Goal: Information Seeking & Learning: Learn about a topic

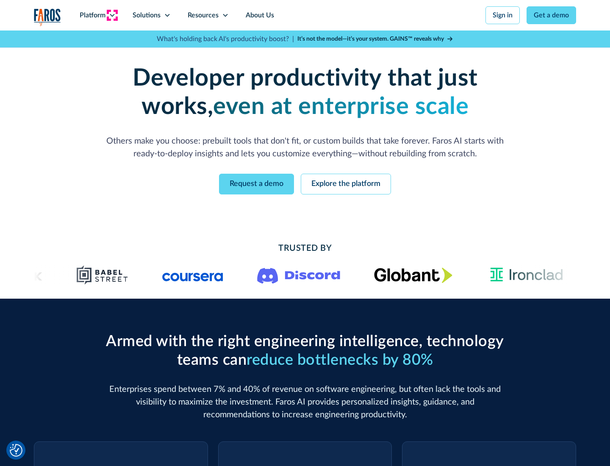
click at [112, 15] on icon at bounding box center [112, 15] width 7 height 7
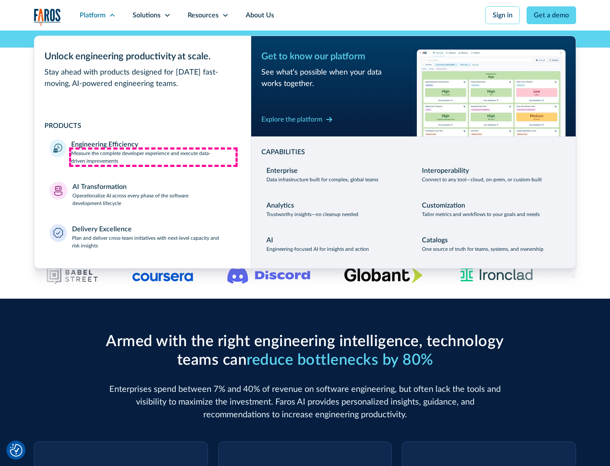
click at [153, 157] on p "Measure the complete developer experience and execute data-driven improvements" at bounding box center [153, 157] width 164 height 15
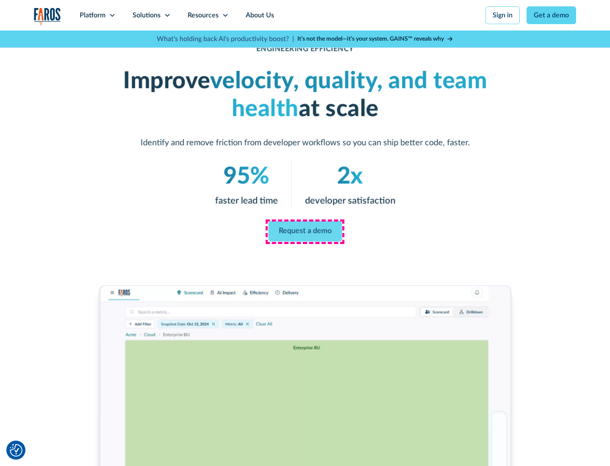
click at [305, 231] on link "Request a demo" at bounding box center [305, 231] width 74 height 20
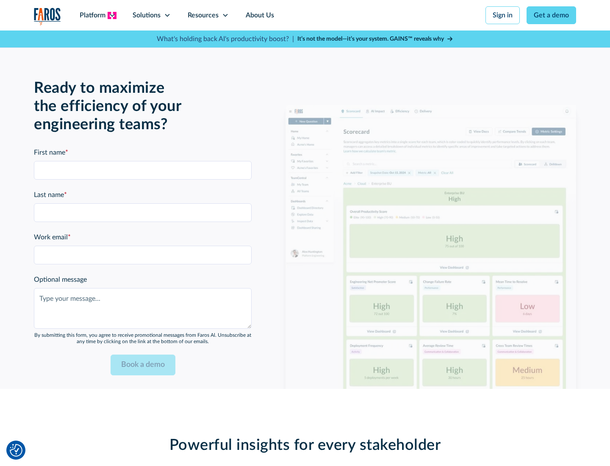
click at [112, 15] on icon at bounding box center [112, 15] width 7 height 7
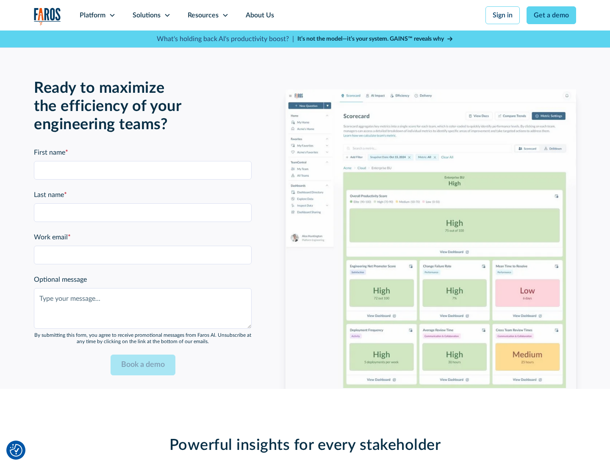
scroll to position [1858, 0]
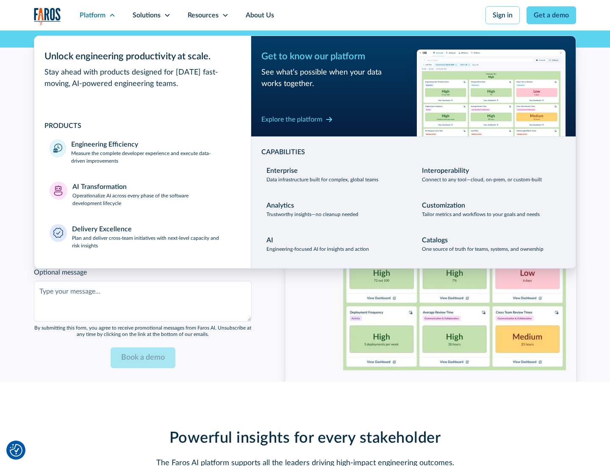
click at [154, 194] on p "Operationalize AI across every phase of the software development lifecycle" at bounding box center [154, 199] width 164 height 15
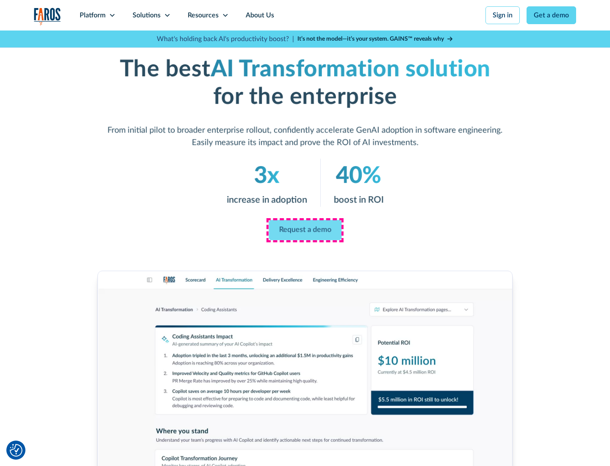
click at [305, 230] on link "Request a demo" at bounding box center [305, 230] width 73 height 20
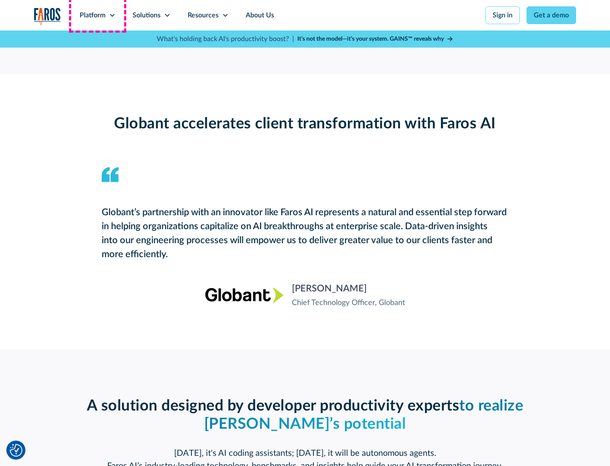
click at [97, 15] on div "Platform" at bounding box center [93, 15] width 26 height 10
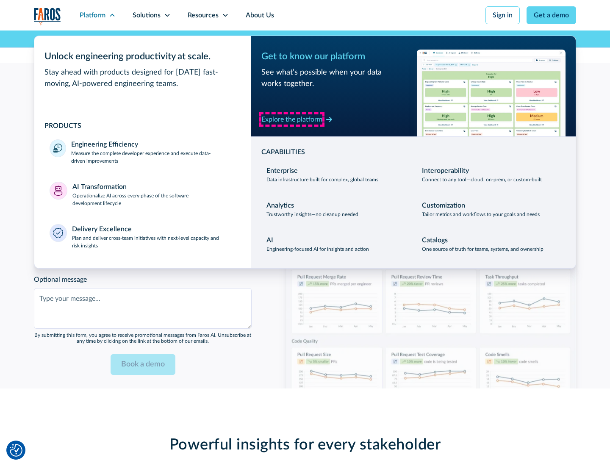
scroll to position [2062, 0]
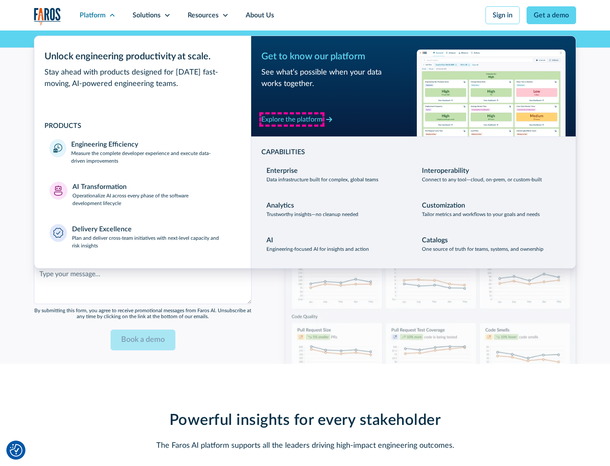
click at [292, 119] on div "Explore the platform" at bounding box center [291, 119] width 61 height 10
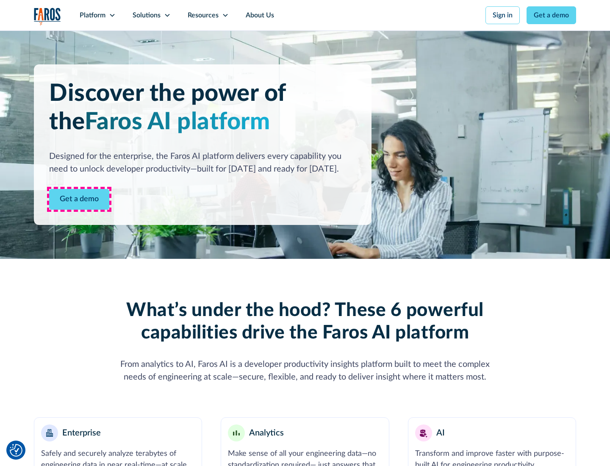
click at [79, 199] on link "Get a demo" at bounding box center [79, 199] width 60 height 21
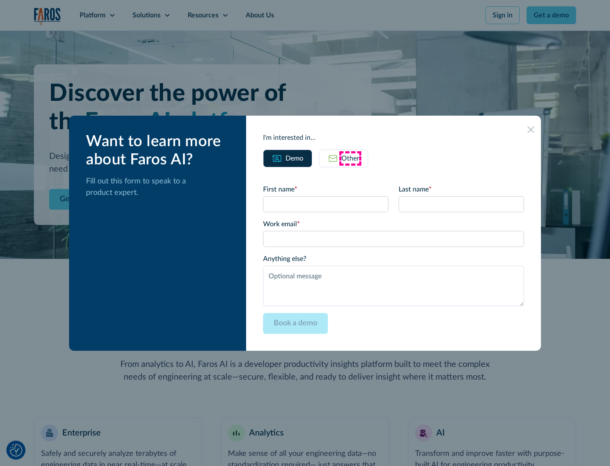
click at [350, 158] on div "Other" at bounding box center [350, 158] width 18 height 10
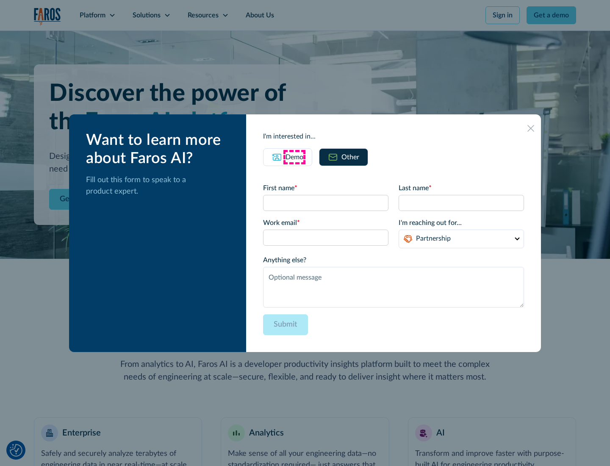
click at [294, 157] on div "Demo" at bounding box center [294, 157] width 18 height 10
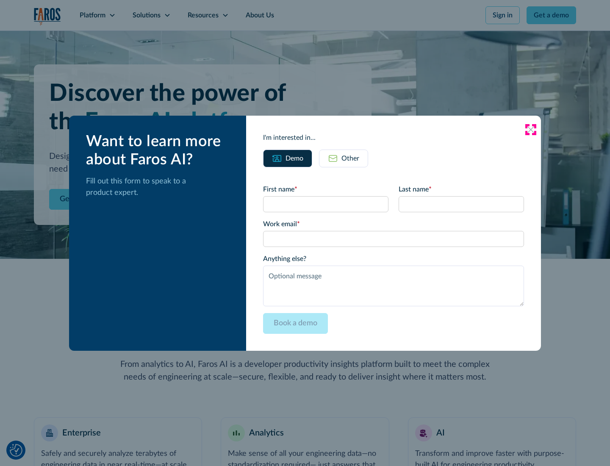
click at [531, 129] on icon at bounding box center [530, 129] width 7 height 7
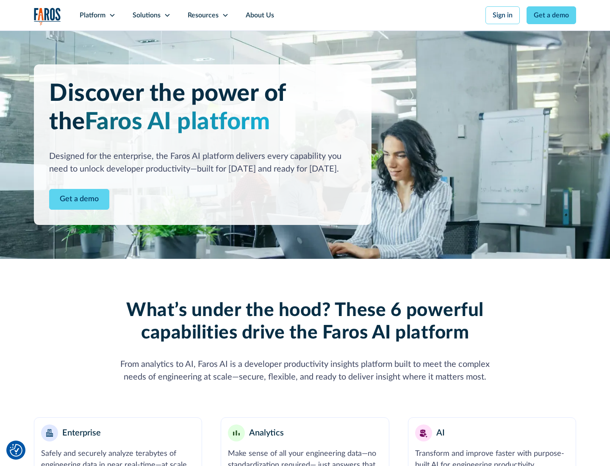
click at [112, 15] on icon at bounding box center [112, 15] width 7 height 7
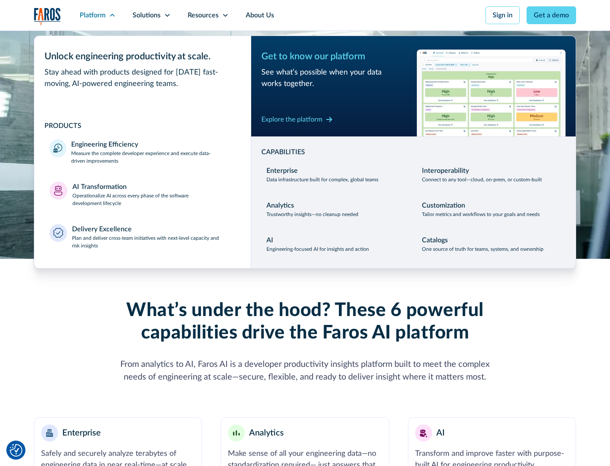
click at [153, 241] on p "Plan and deliver cross-team initiatives with next-level capacity and risk insig…" at bounding box center [154, 241] width 164 height 15
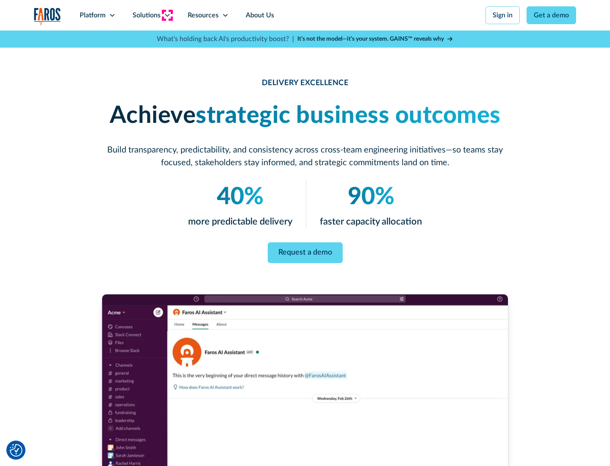
click at [167, 15] on icon at bounding box center [167, 15] width 7 height 7
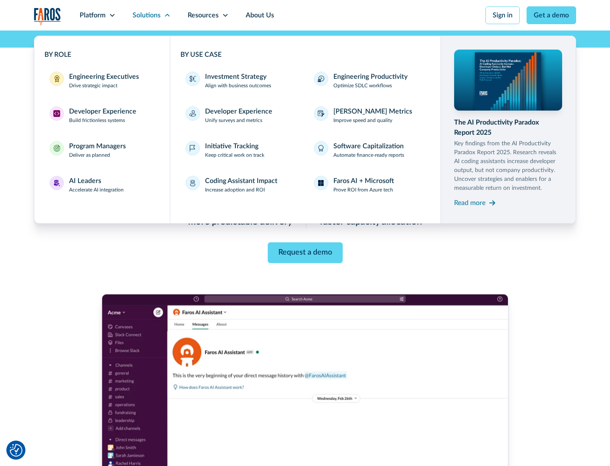
click at [102, 80] on div "Engineering Executives" at bounding box center [104, 77] width 70 height 10
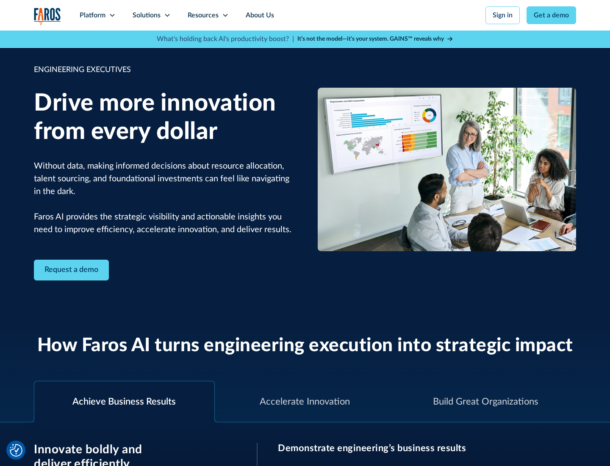
click at [167, 15] on icon at bounding box center [167, 15] width 7 height 7
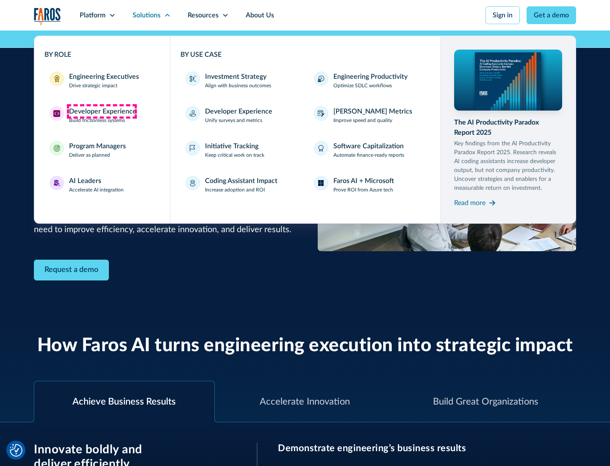
click at [102, 111] on div "Developer Experience" at bounding box center [102, 111] width 67 height 10
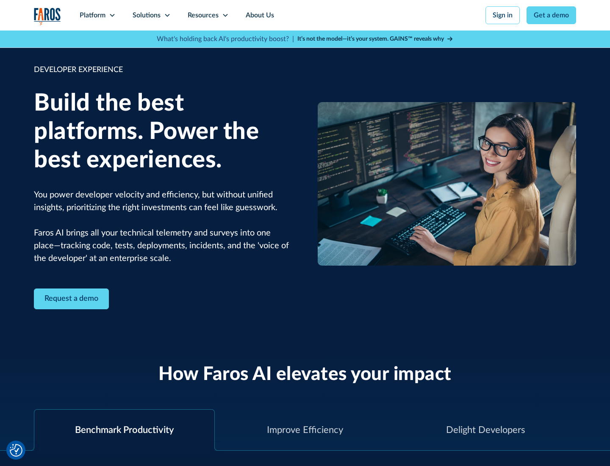
click at [151, 15] on div "Solutions" at bounding box center [147, 15] width 28 height 10
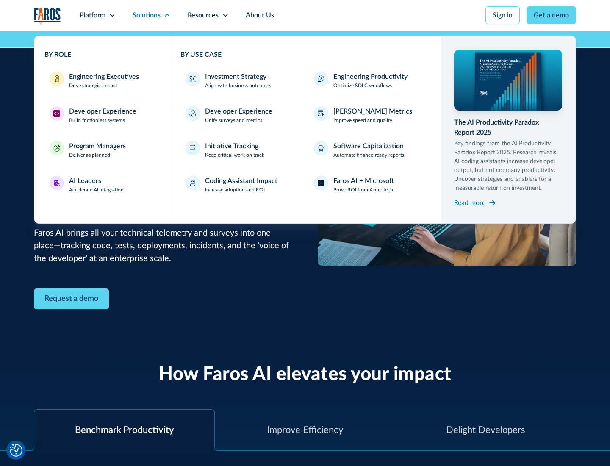
click at [97, 150] on div "Program Managers" at bounding box center [97, 146] width 57 height 10
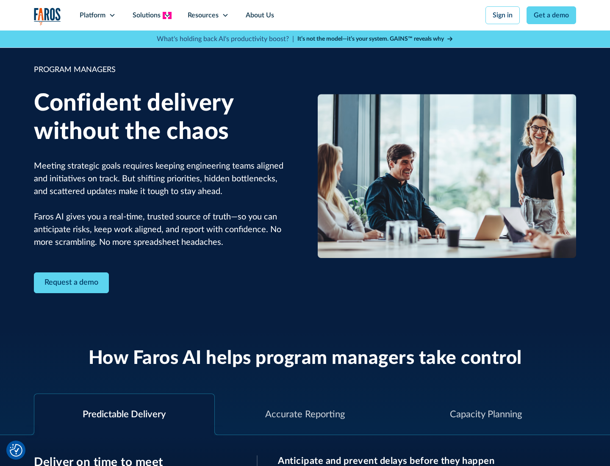
click at [167, 15] on icon at bounding box center [167, 15] width 7 height 7
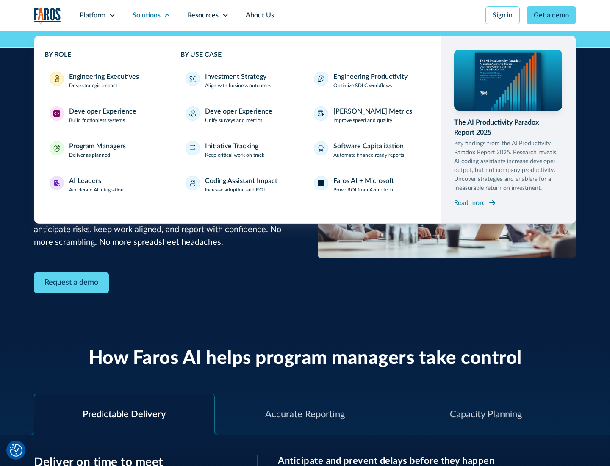
click at [97, 185] on div "AI Leaders" at bounding box center [85, 181] width 32 height 10
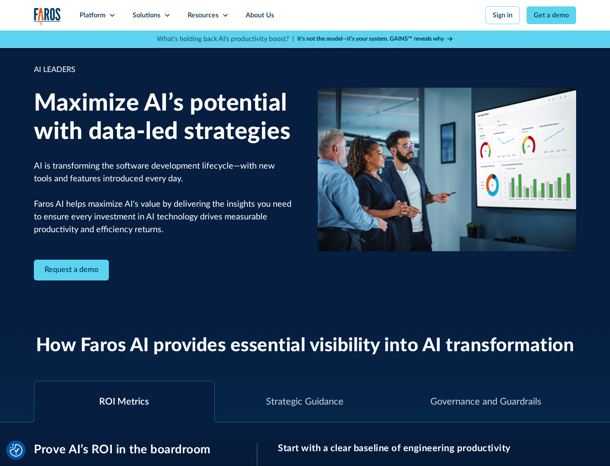
click at [167, 15] on icon at bounding box center [167, 15] width 7 height 7
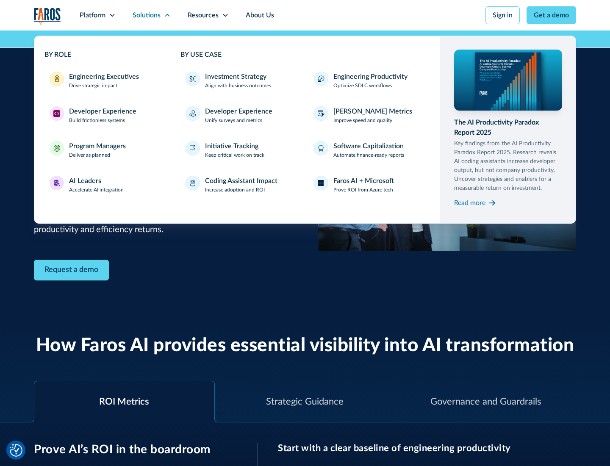
click at [235, 77] on div "Investment Strategy" at bounding box center [235, 77] width 61 height 10
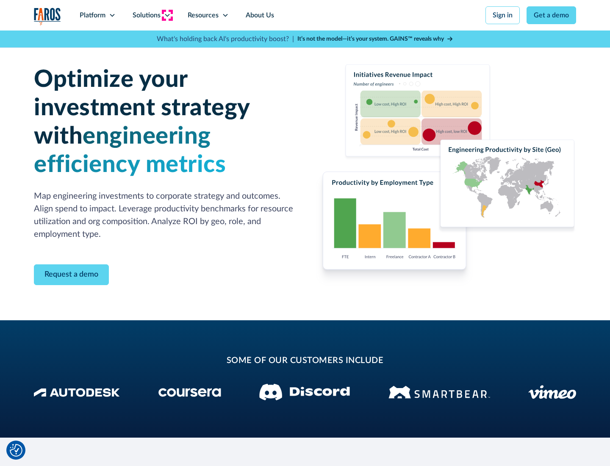
click at [167, 15] on icon at bounding box center [167, 15] width 7 height 7
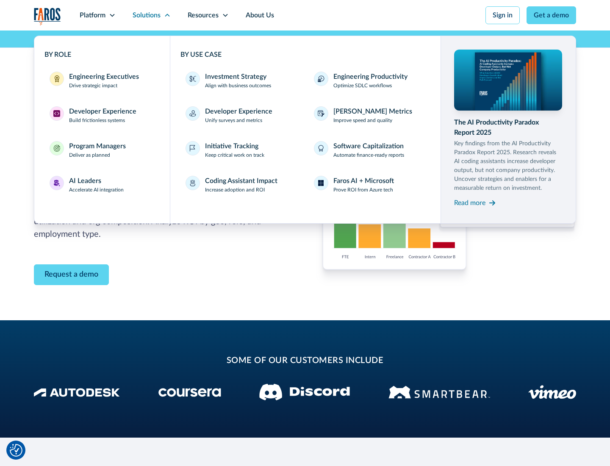
click at [363, 190] on p "Prove ROI from Azure tech" at bounding box center [363, 190] width 60 height 8
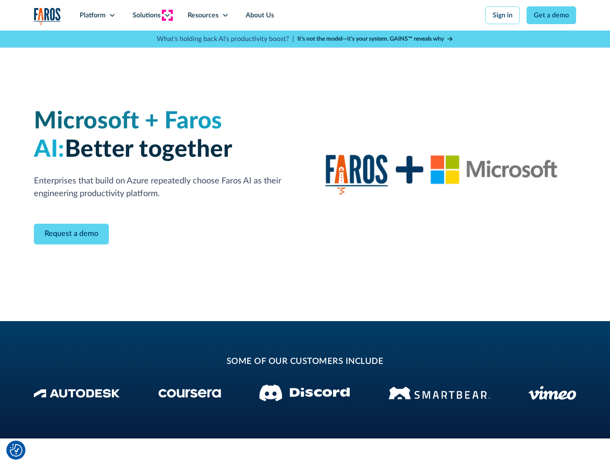
click at [167, 15] on icon at bounding box center [167, 15] width 7 height 7
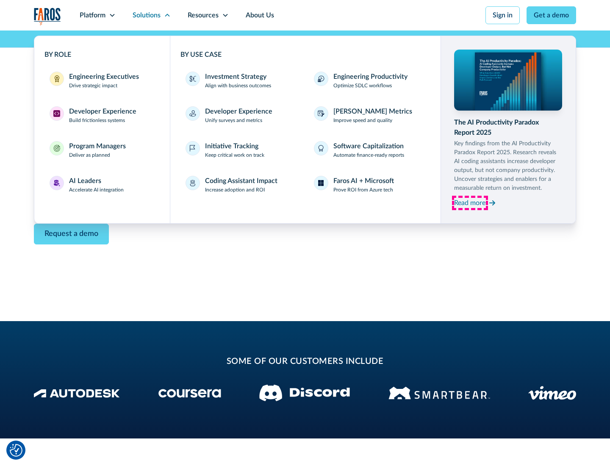
click at [470, 202] on div "Read more" at bounding box center [469, 203] width 31 height 10
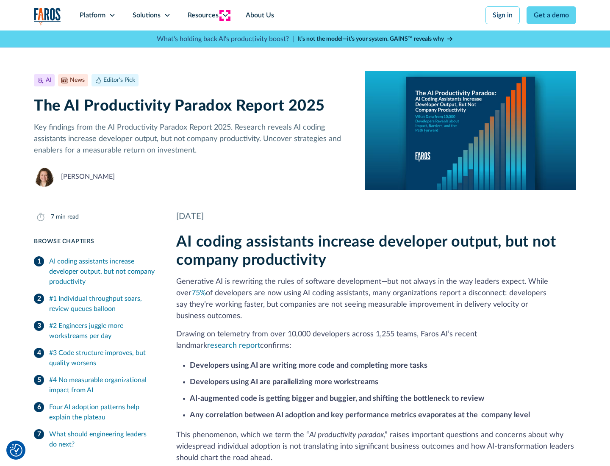
click at [225, 15] on icon at bounding box center [225, 15] width 7 height 7
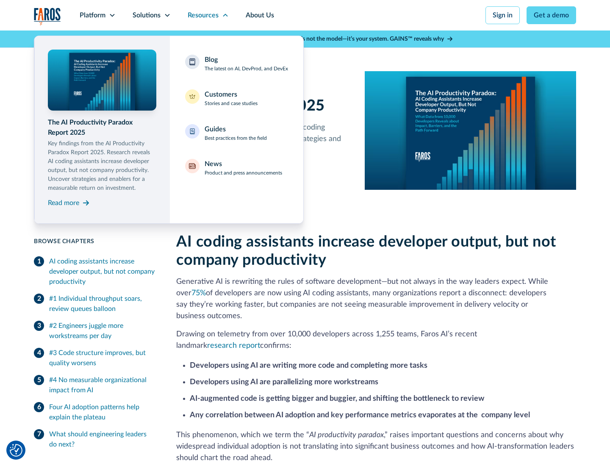
click at [246, 64] on div "Blog The latest on AI, DevProd, and DevEx" at bounding box center [246, 64] width 83 height 18
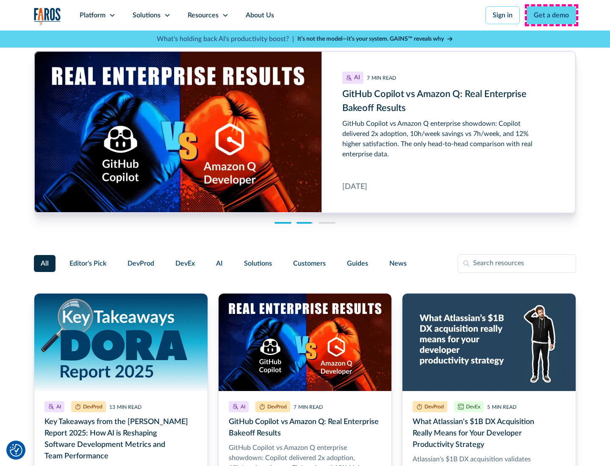
click at [552, 15] on link "Get a demo" at bounding box center [552, 15] width 50 height 18
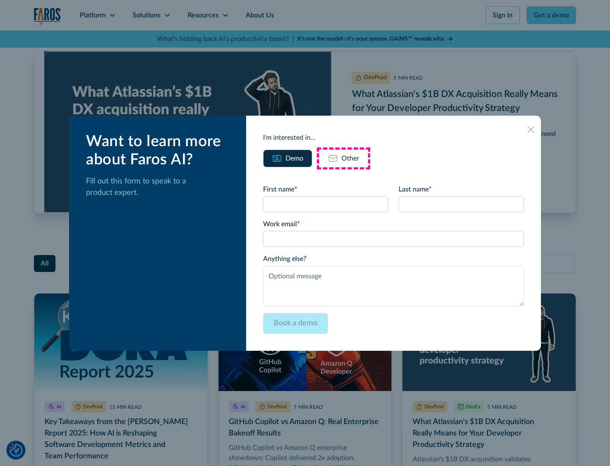
click at [344, 158] on div "Other" at bounding box center [350, 158] width 18 height 10
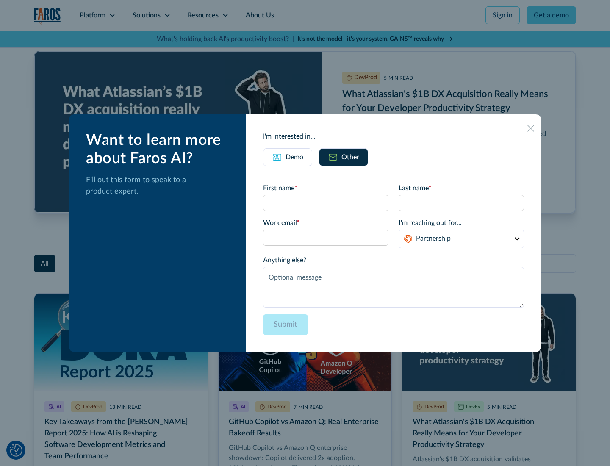
click at [531, 128] on icon at bounding box center [530, 128] width 7 height 7
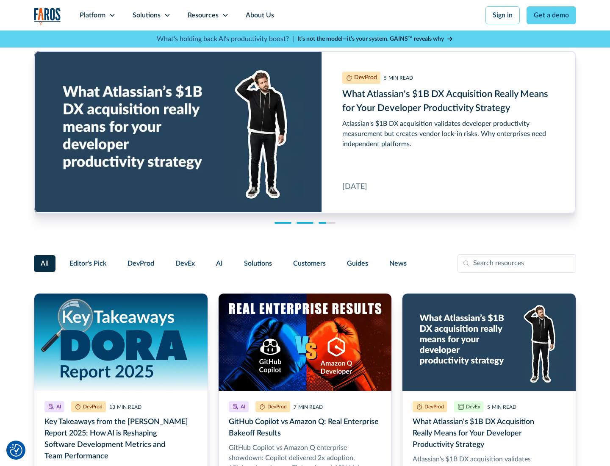
click at [259, 15] on link "About Us" at bounding box center [259, 15] width 45 height 30
